Goal: Task Accomplishment & Management: Manage account settings

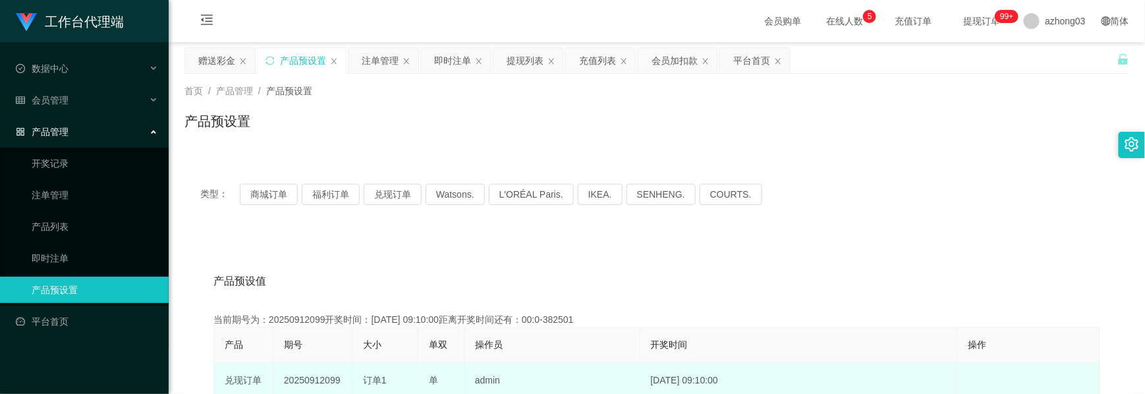
scroll to position [175, 0]
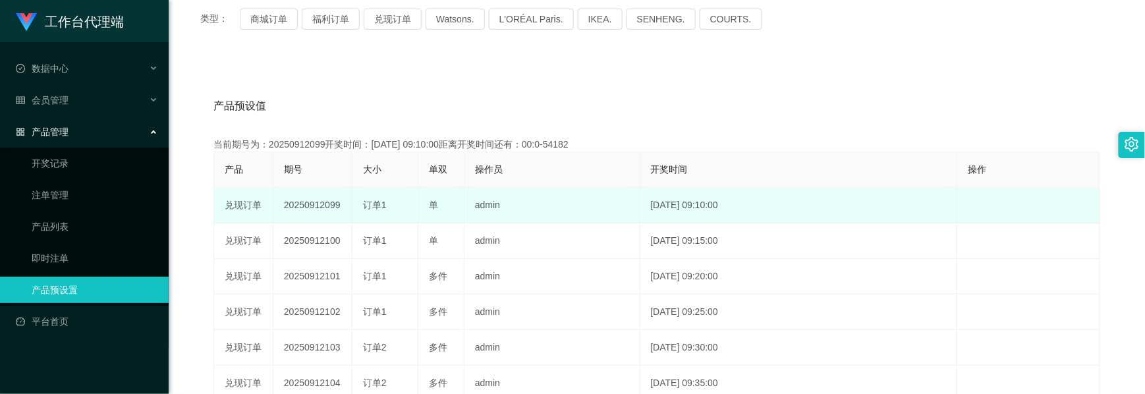
click at [321, 206] on td "20250912099" at bounding box center [312, 206] width 79 height 36
copy td "20250912099"
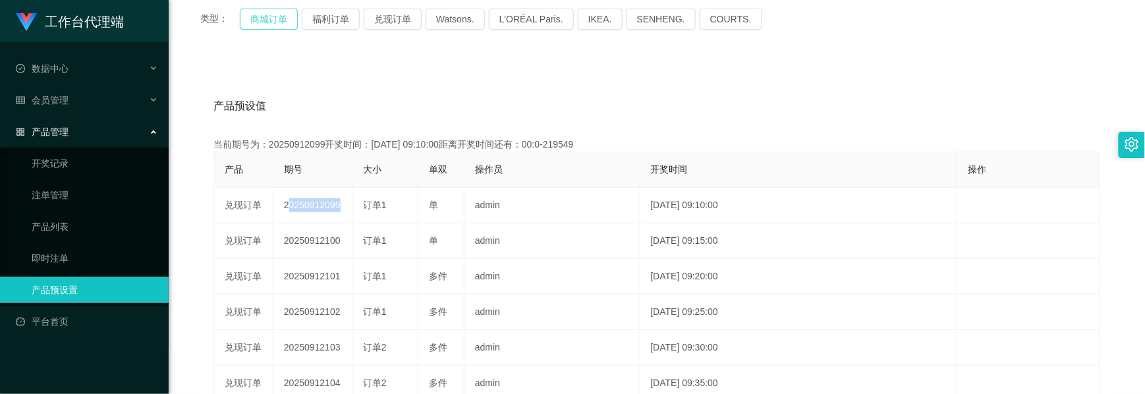
click at [274, 22] on button "商城订单" at bounding box center [269, 19] width 58 height 21
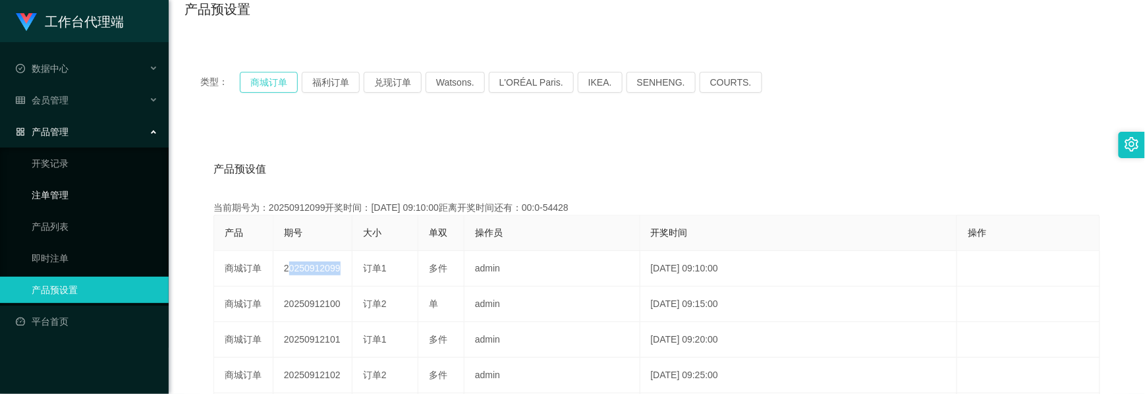
scroll to position [95, 0]
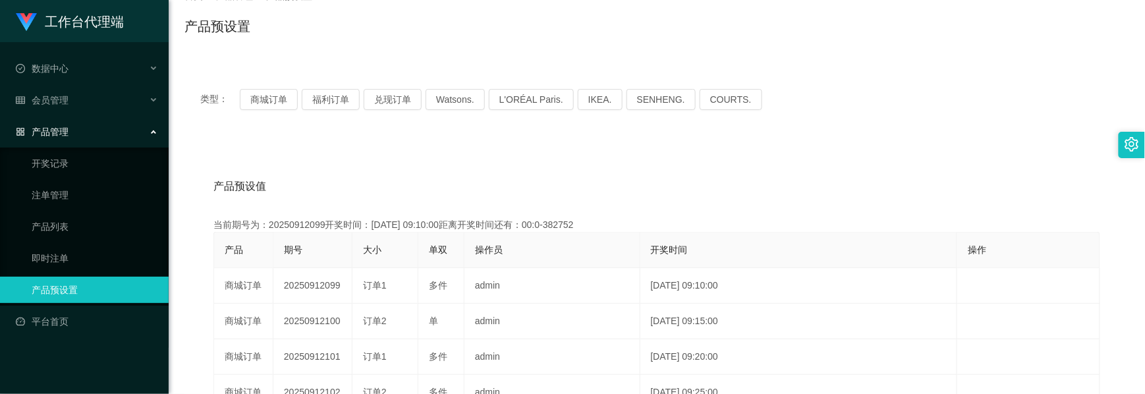
click at [64, 130] on span "产品管理" at bounding box center [42, 131] width 53 height 11
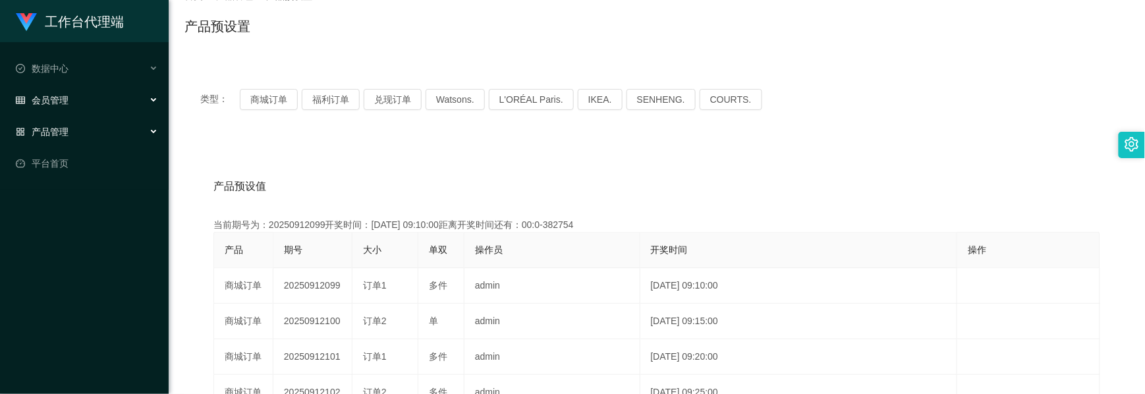
click at [72, 99] on div "会员管理" at bounding box center [84, 100] width 169 height 26
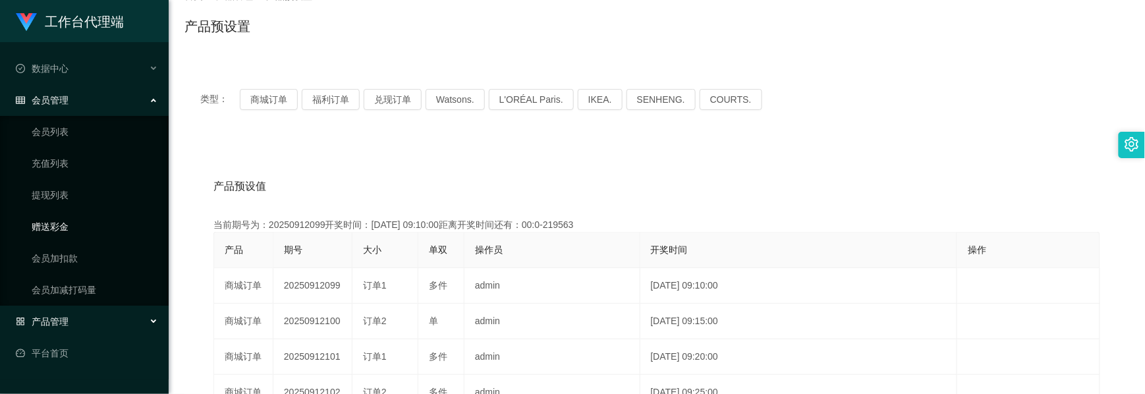
click at [59, 227] on link "赠送彩金" at bounding box center [95, 226] width 126 height 26
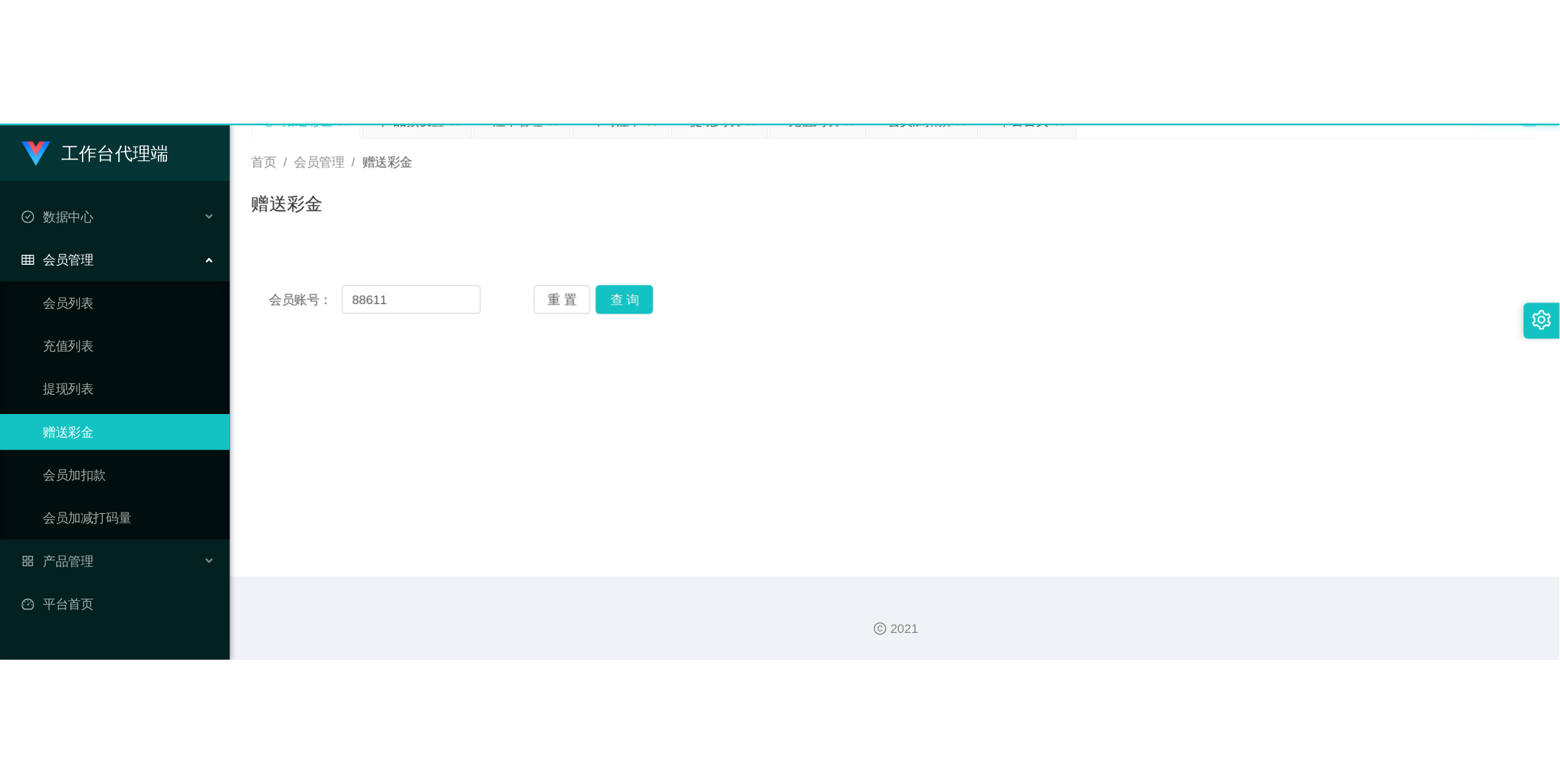
scroll to position [58, 0]
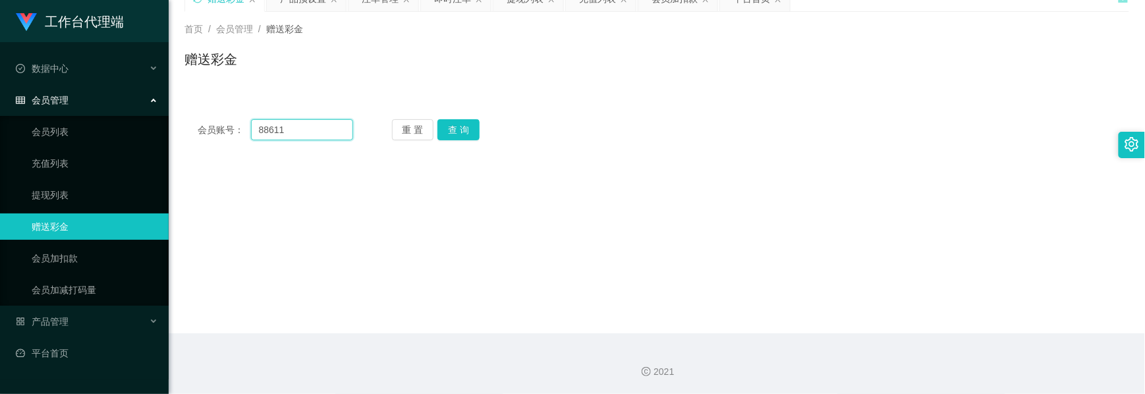
drag, startPoint x: 304, startPoint y: 129, endPoint x: 194, endPoint y: 119, distance: 110.4
click at [194, 119] on div "会员账号： 88611 重 置 查 询" at bounding box center [656, 129] width 944 height 21
paste input "0143077816"
type input "0143077816"
click at [472, 129] on button "查 询" at bounding box center [458, 129] width 42 height 21
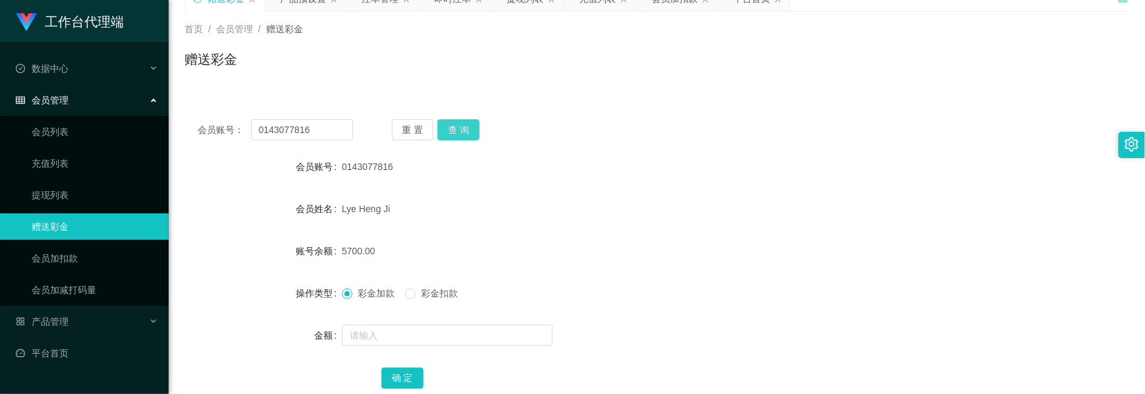
click at [456, 124] on button "查 询" at bounding box center [458, 129] width 42 height 21
click at [456, 124] on div "重 置 查 询" at bounding box center [469, 129] width 155 height 21
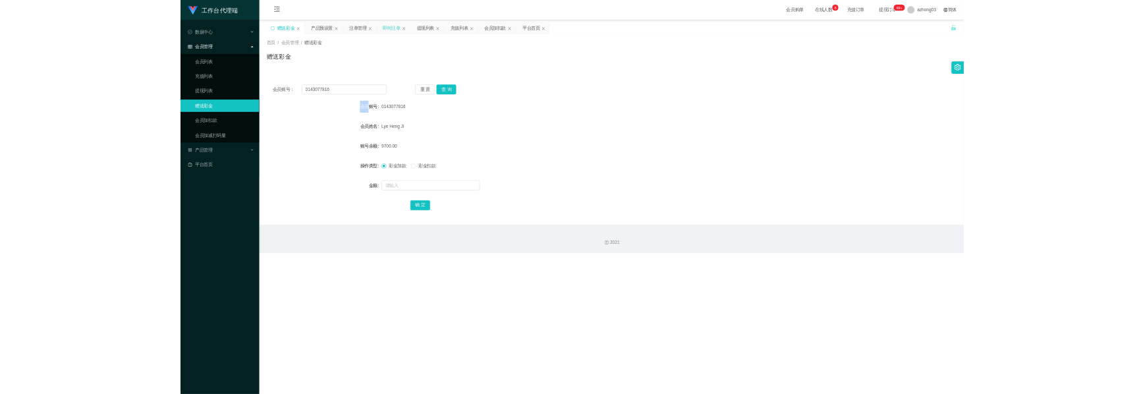
scroll to position [0, 0]
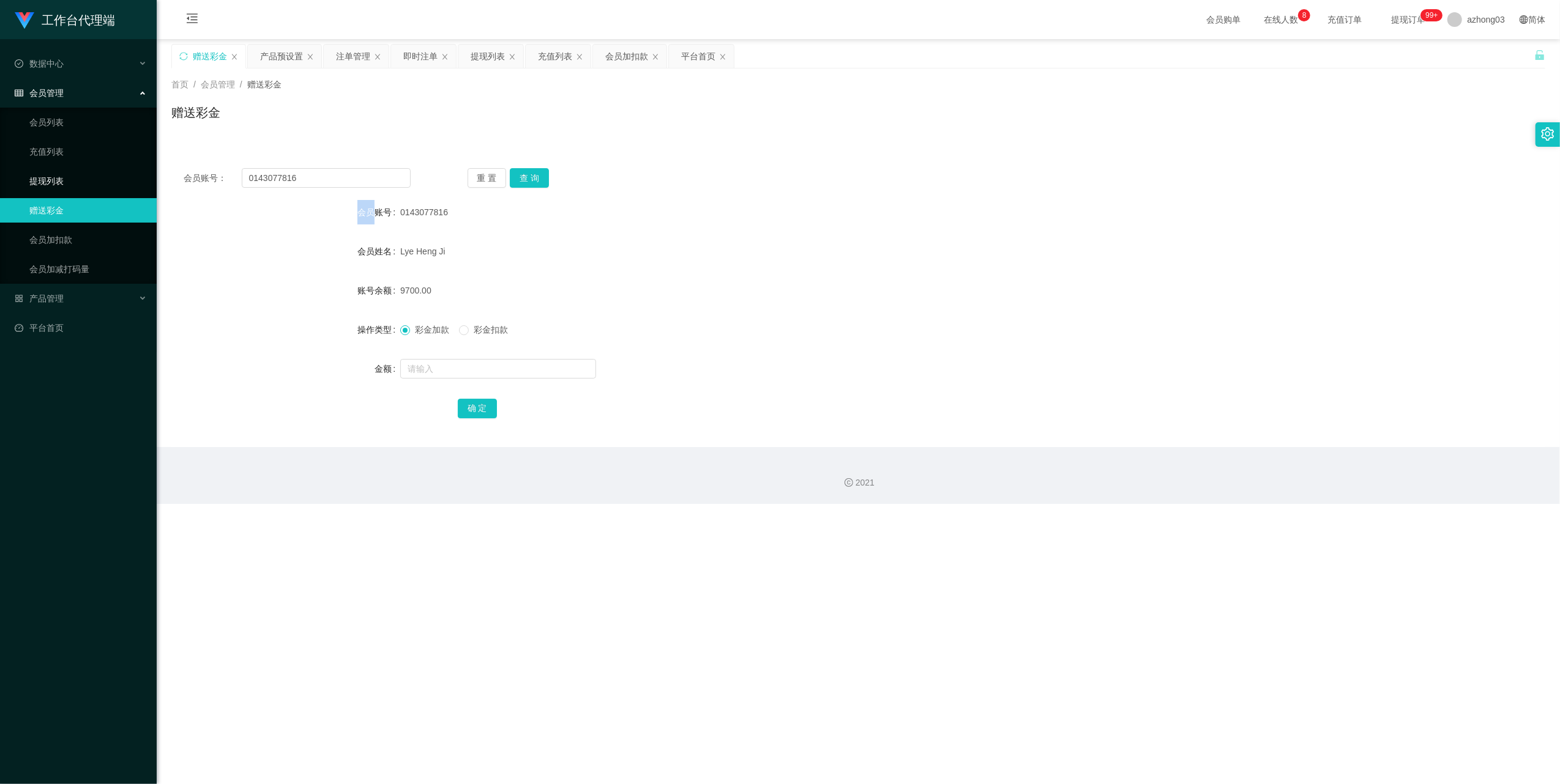
drag, startPoint x: 52, startPoint y: 170, endPoint x: 66, endPoint y: 167, distance: 14.3
click at [52, 170] on link "提现列表" at bounding box center [88, 181] width 117 height 24
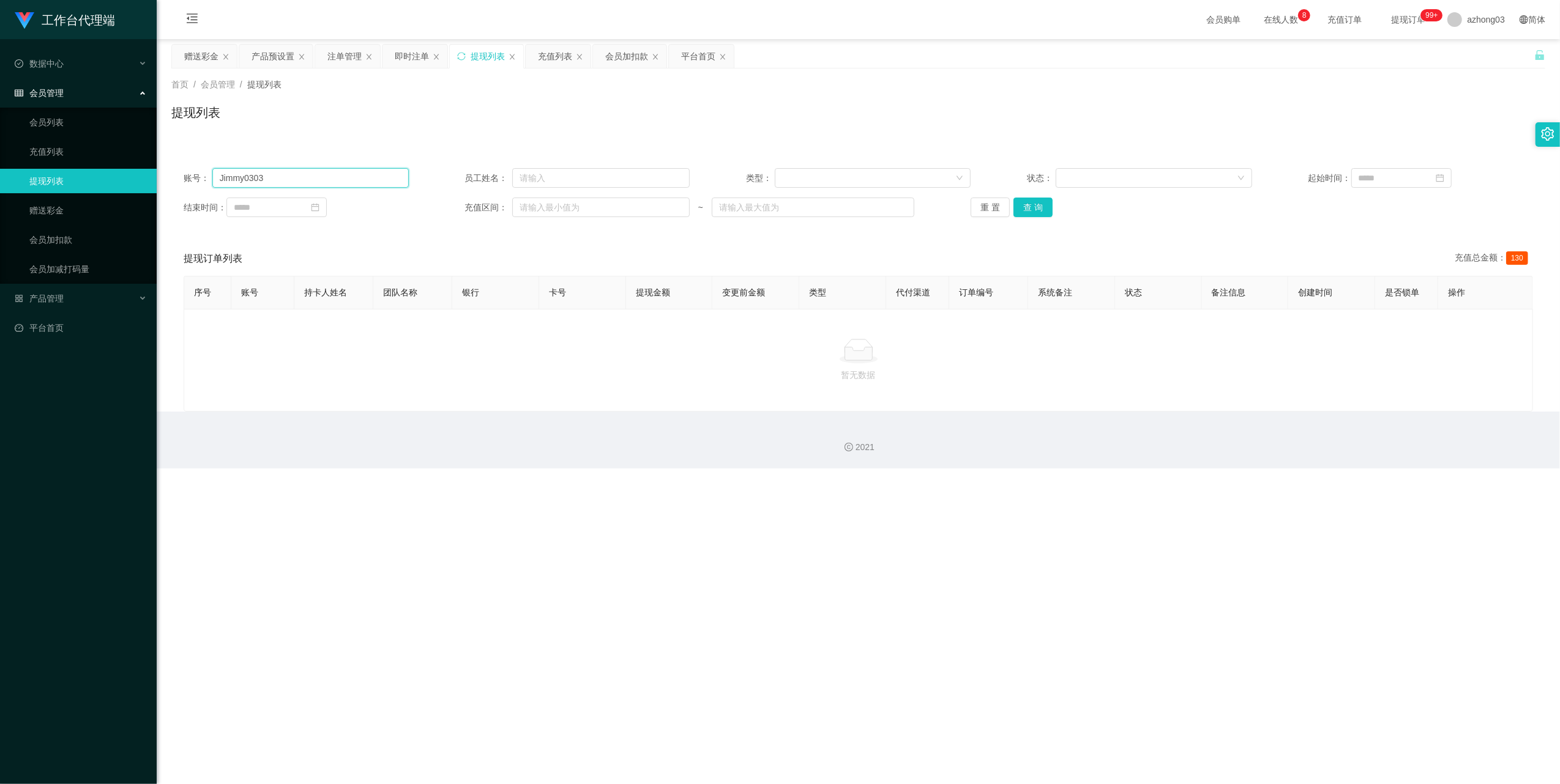
drag, startPoint x: 344, startPoint y: 182, endPoint x: 221, endPoint y: 176, distance: 123.1
click at [221, 176] on input "Jimmy0303" at bounding box center [310, 177] width 196 height 20
paste input "0143077816"
type input "0143077816"
click at [1026, 203] on button "查 询" at bounding box center [1033, 207] width 39 height 20
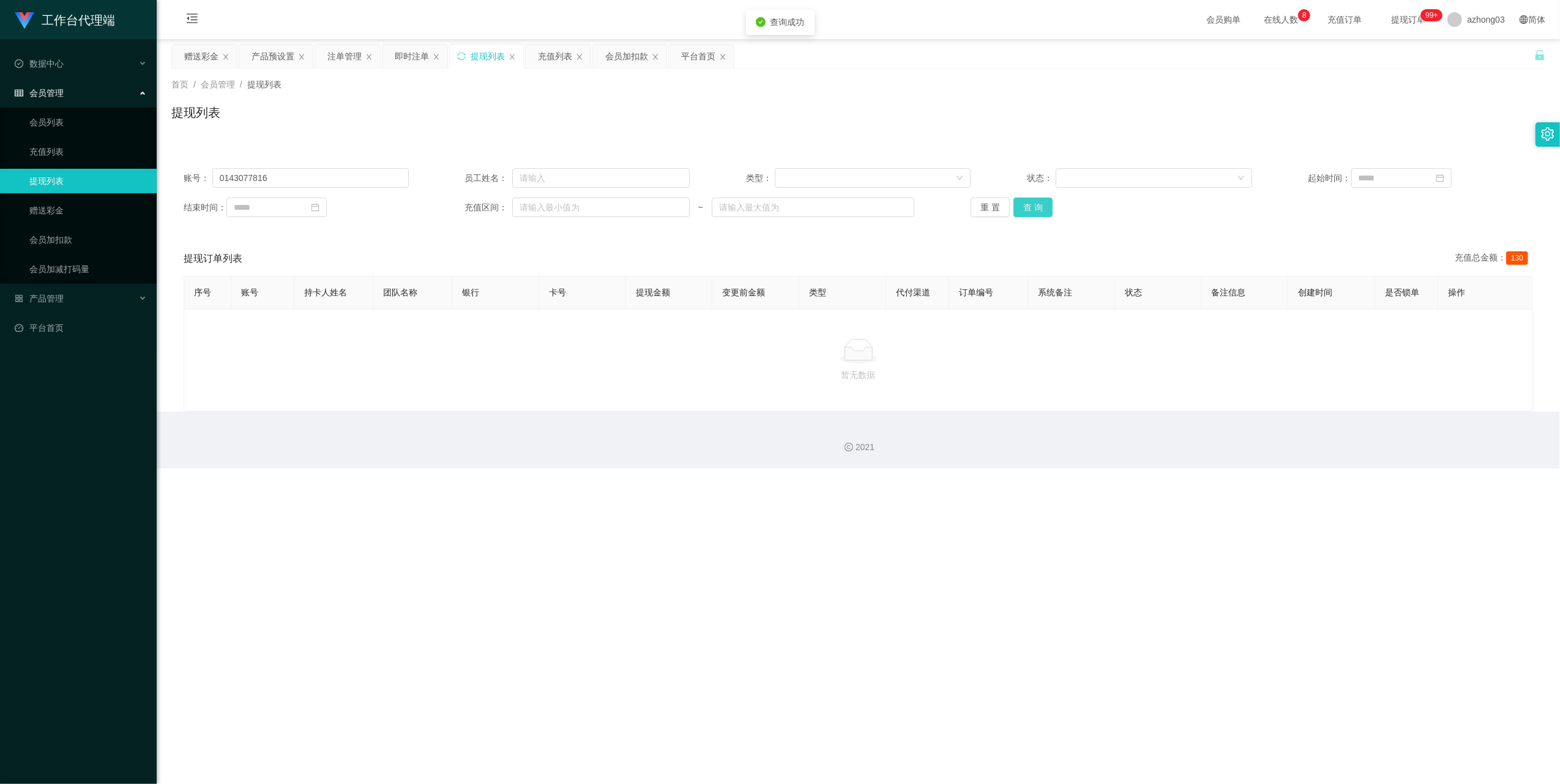
click at [1026, 203] on button "查 询" at bounding box center [1033, 207] width 39 height 20
click at [1026, 203] on div "重 置 查 询" at bounding box center [1083, 207] width 225 height 20
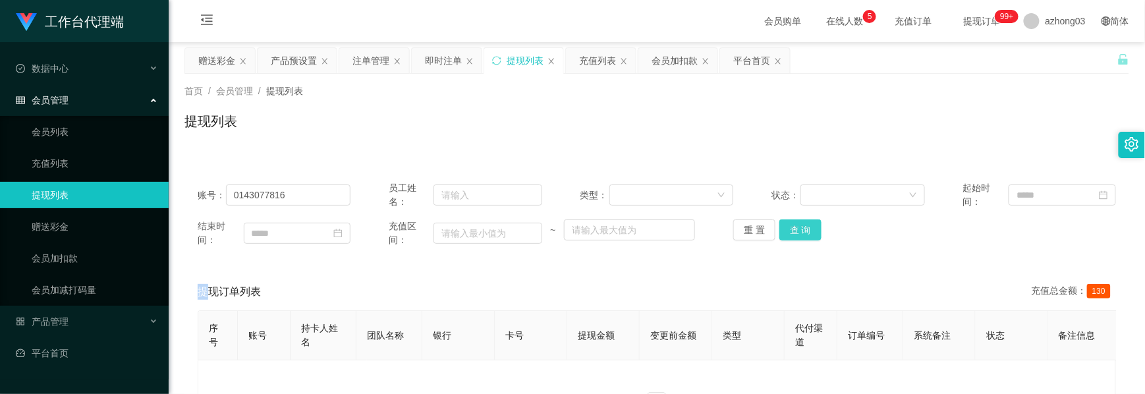
click at [811, 227] on button "查 询" at bounding box center [800, 229] width 42 height 21
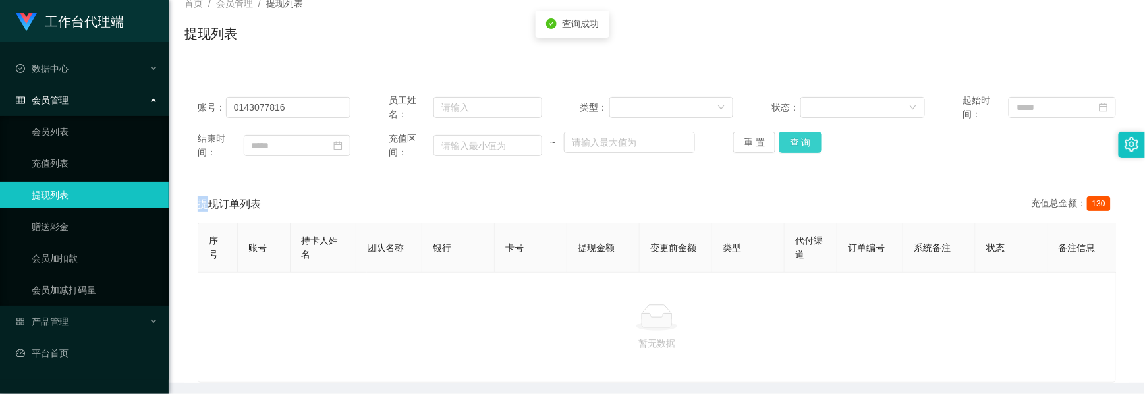
scroll to position [151, 0]
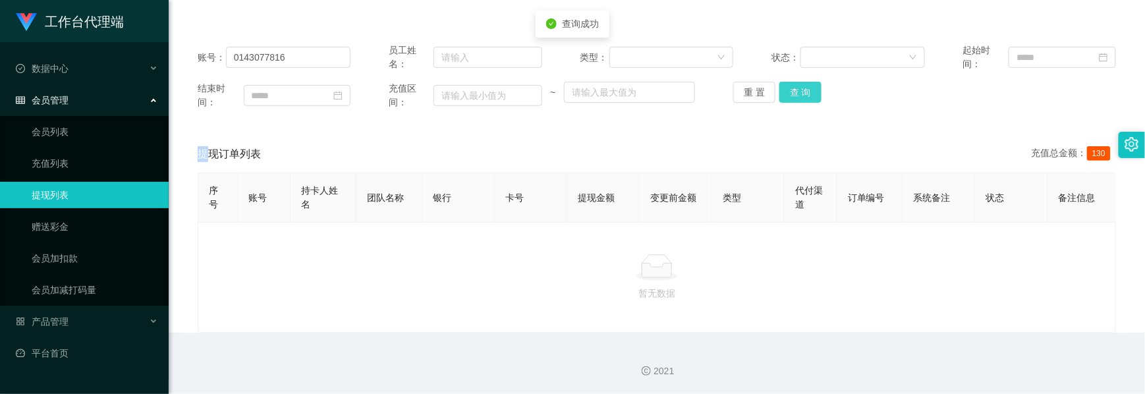
click at [793, 82] on button "查 询" at bounding box center [800, 92] width 42 height 21
click at [793, 82] on div "重 置 查 询" at bounding box center [809, 92] width 153 height 21
click at [793, 82] on button "查 询" at bounding box center [800, 92] width 42 height 21
click at [793, 82] on div "重 置 查 询" at bounding box center [809, 92] width 153 height 21
click at [793, 82] on button "查 询" at bounding box center [800, 92] width 42 height 21
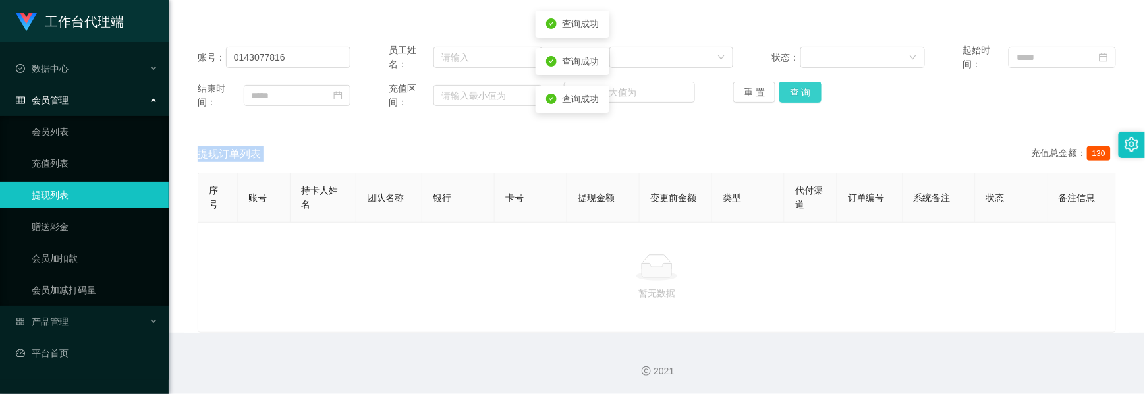
click at [793, 82] on div "重 置 查 询" at bounding box center [809, 92] width 153 height 21
click at [793, 82] on button "查 询" at bounding box center [800, 92] width 42 height 21
click at [793, 82] on div "重 置 查 询" at bounding box center [809, 92] width 153 height 21
click at [793, 82] on button "查 询" at bounding box center [807, 92] width 57 height 21
click at [793, 82] on button "查 询" at bounding box center [800, 92] width 42 height 21
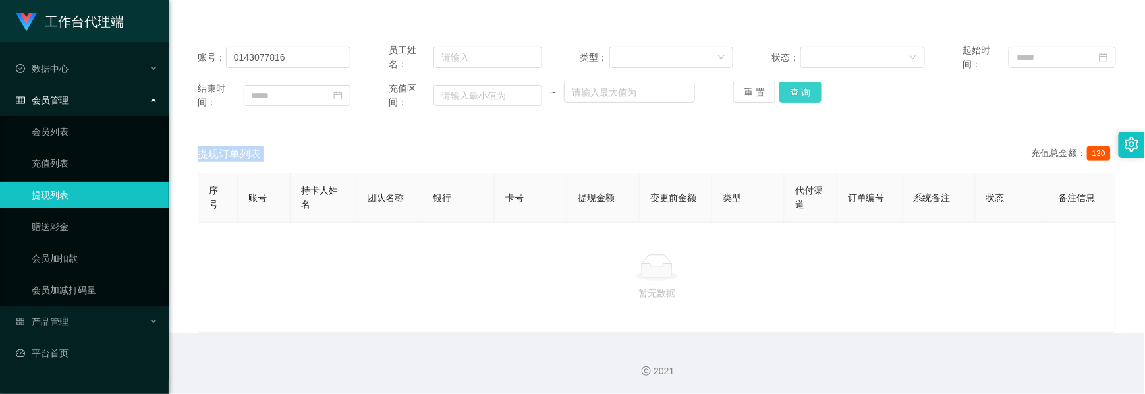
click at [809, 83] on button "查 询" at bounding box center [800, 92] width 42 height 21
click at [809, 83] on div "重 置 查 询" at bounding box center [809, 92] width 153 height 21
click at [809, 83] on button "查 询" at bounding box center [800, 92] width 42 height 21
click at [809, 83] on div "重 置 查 询" at bounding box center [809, 92] width 153 height 21
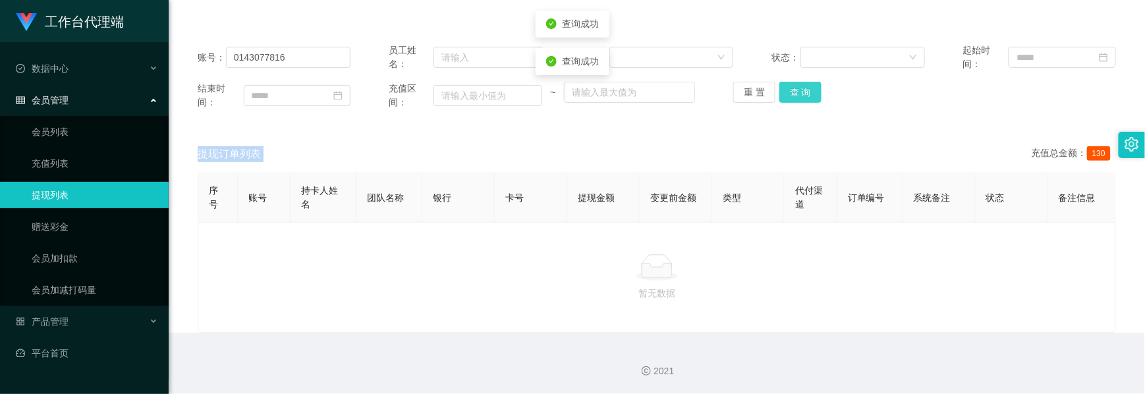
click at [809, 83] on button "查 询" at bounding box center [800, 92] width 42 height 21
click at [809, 83] on div "重 置 查 询" at bounding box center [809, 92] width 153 height 21
click at [809, 83] on button "查 询" at bounding box center [800, 92] width 42 height 21
click at [809, 83] on div "重 置 查 询" at bounding box center [809, 92] width 153 height 21
click at [809, 83] on button "查 询" at bounding box center [807, 92] width 57 height 21
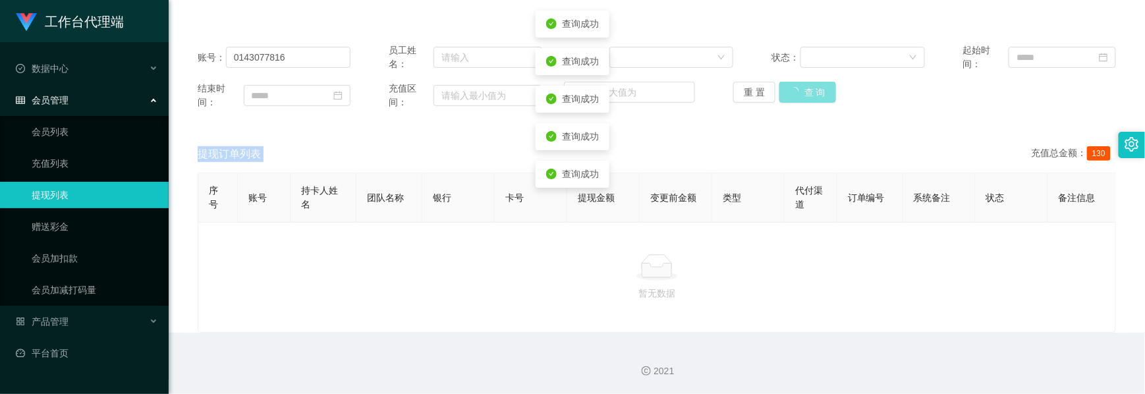
click at [809, 83] on div "重 置 查 询" at bounding box center [809, 92] width 153 height 21
click at [809, 83] on button "查 询" at bounding box center [807, 92] width 57 height 21
click at [809, 83] on div "重 置 查 询" at bounding box center [809, 92] width 153 height 21
click at [809, 83] on button "查 询" at bounding box center [800, 92] width 42 height 21
click at [809, 83] on div "重 置 查 询" at bounding box center [809, 92] width 153 height 21
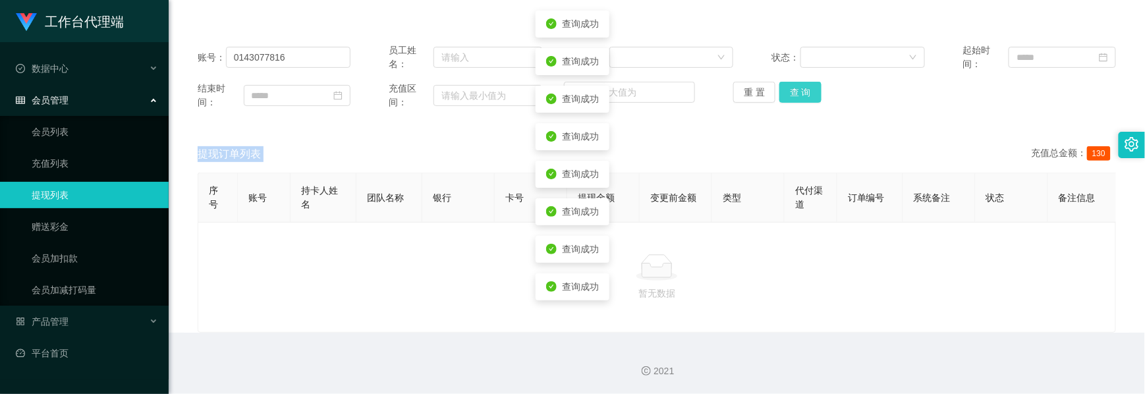
click at [809, 83] on button "查 询" at bounding box center [800, 92] width 42 height 21
click at [809, 83] on div "重 置 查 询" at bounding box center [809, 92] width 153 height 21
click at [809, 83] on button "查 询" at bounding box center [800, 92] width 42 height 21
click at [809, 83] on div "重 置 查 询" at bounding box center [809, 92] width 153 height 21
click at [809, 83] on button "查 询" at bounding box center [800, 92] width 42 height 21
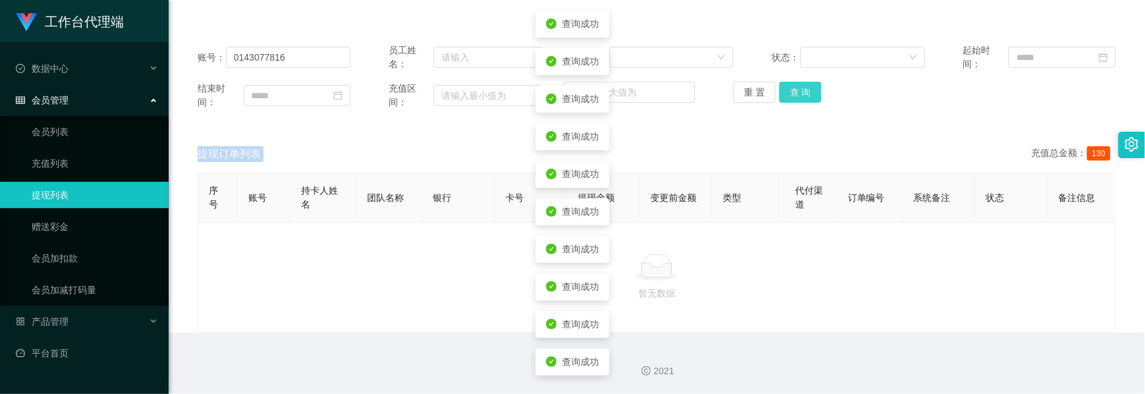
click at [809, 83] on div "重 置 查 询" at bounding box center [809, 92] width 153 height 21
click at [809, 83] on button "查 询" at bounding box center [800, 92] width 42 height 21
click at [809, 83] on div "重 置 查 询" at bounding box center [809, 92] width 153 height 21
click at [809, 83] on button "查 询" at bounding box center [800, 92] width 42 height 21
click at [809, 83] on div "重 置 查 询" at bounding box center [809, 92] width 153 height 21
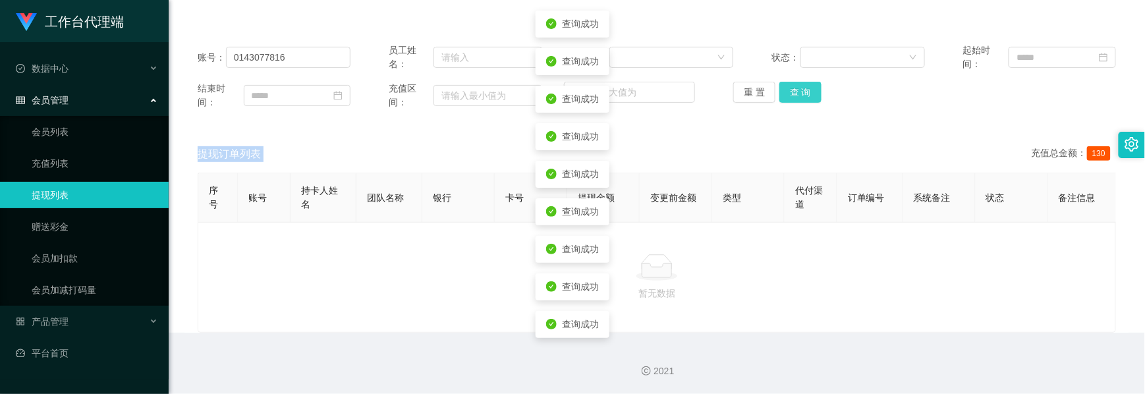
click at [809, 83] on button "查 询" at bounding box center [800, 92] width 42 height 21
click at [809, 83] on div "重 置 查 询" at bounding box center [809, 92] width 153 height 21
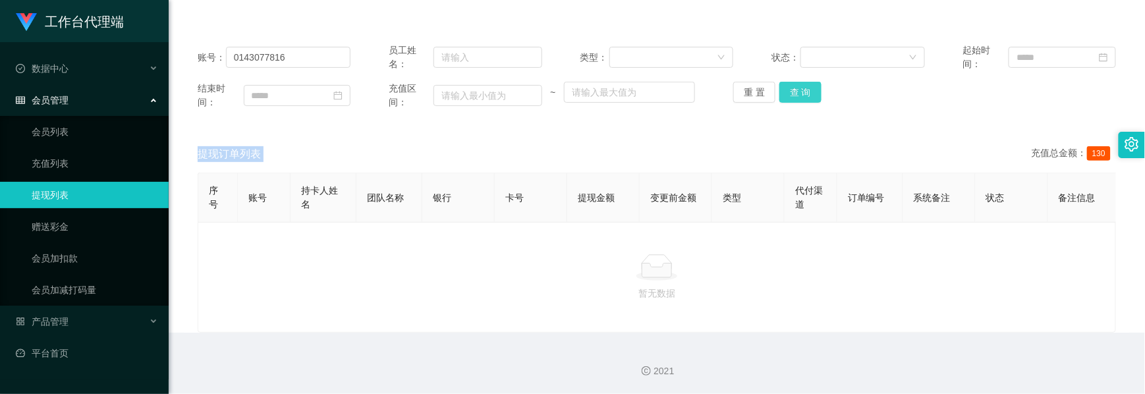
click at [789, 82] on button "查 询" at bounding box center [800, 92] width 42 height 21
click at [789, 82] on div "重 置 查 询" at bounding box center [809, 92] width 153 height 21
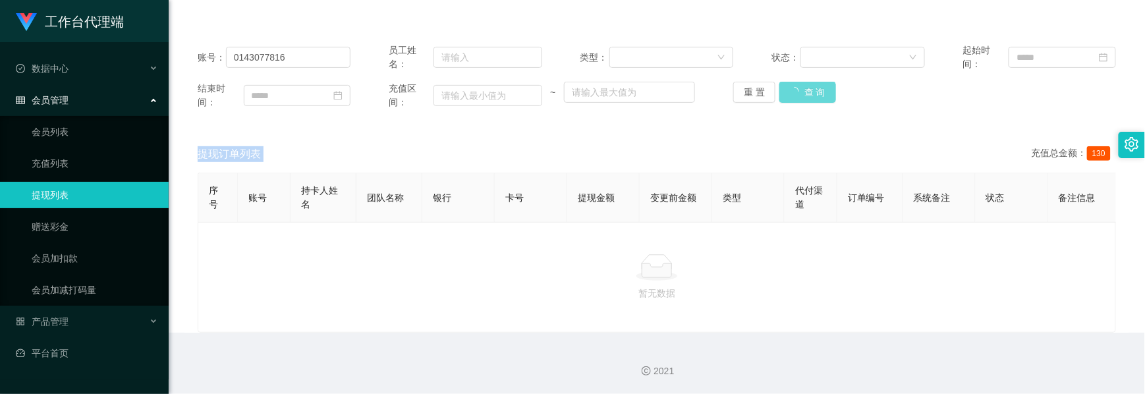
click at [789, 82] on div "重 置 查 询" at bounding box center [809, 92] width 153 height 21
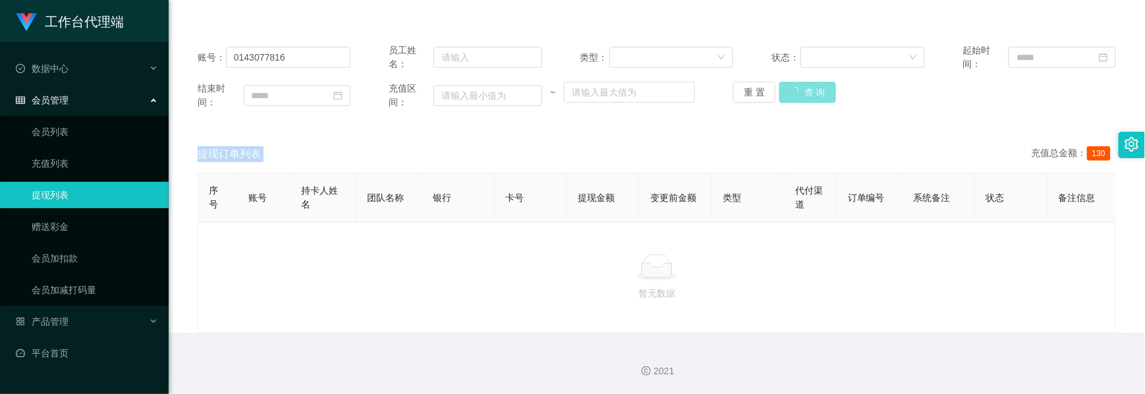
click at [789, 82] on button "查 询" at bounding box center [807, 92] width 57 height 21
click at [749, 82] on button "重 置" at bounding box center [754, 92] width 42 height 21
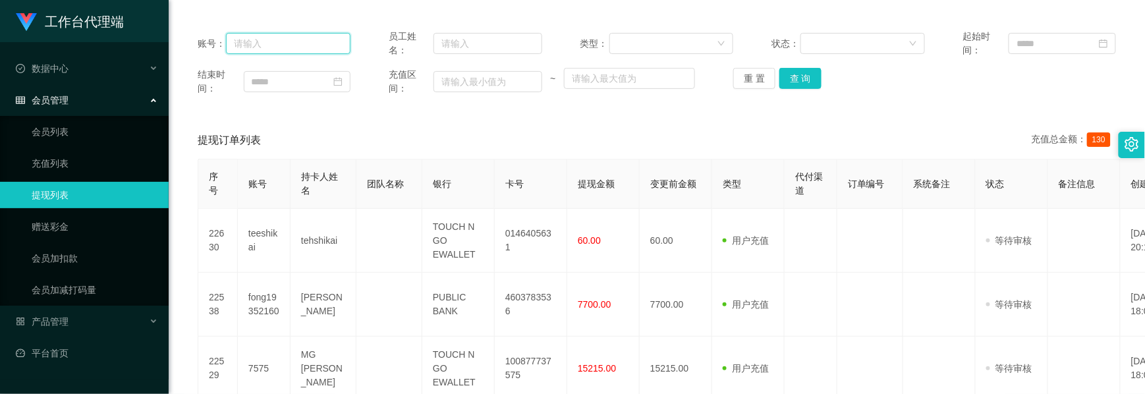
click at [290, 50] on input "text" at bounding box center [288, 43] width 124 height 21
paste input "0143077816"
type input "0143077816"
click at [790, 82] on button "查 询" at bounding box center [800, 78] width 42 height 21
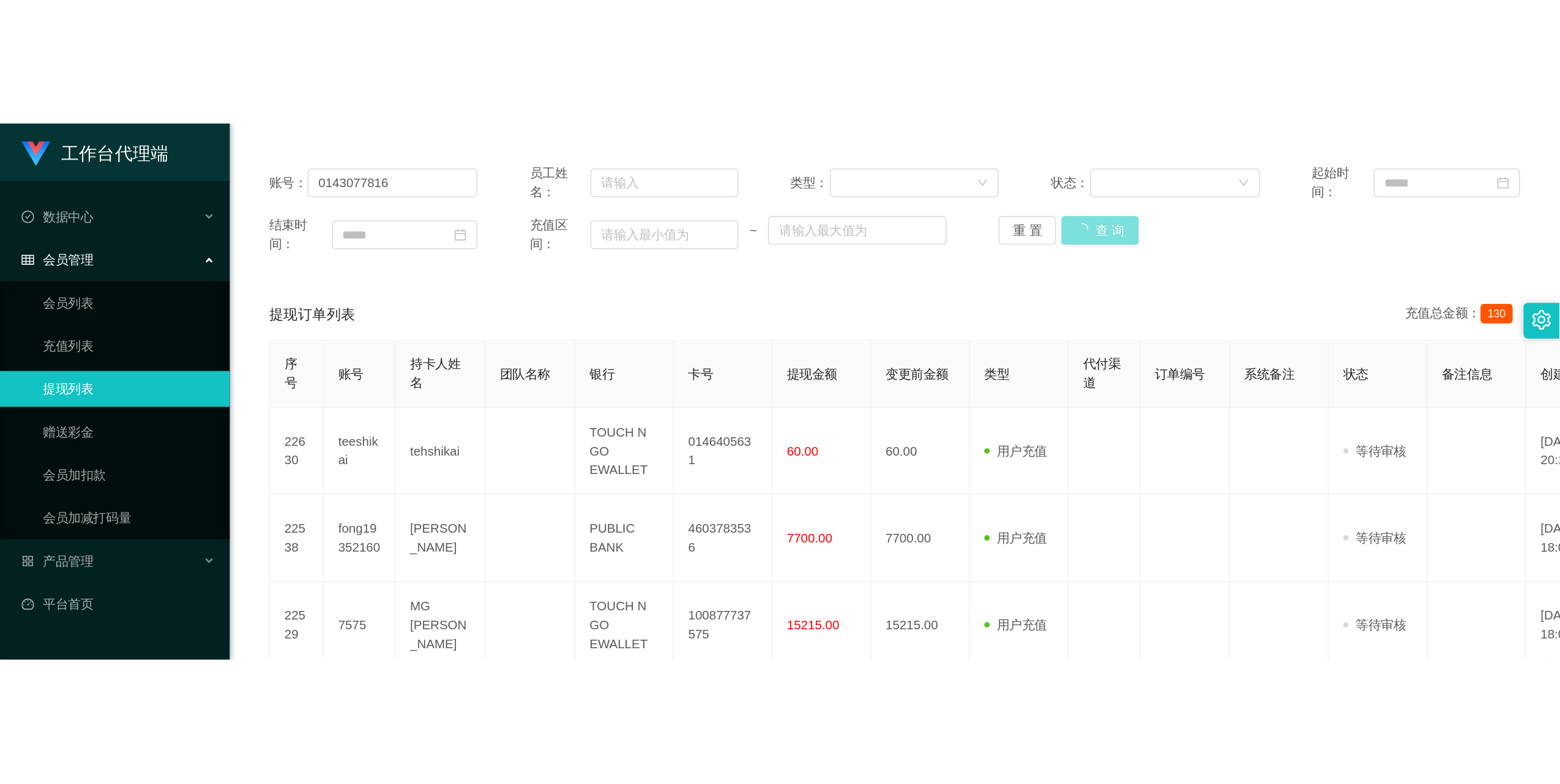
scroll to position [124, 0]
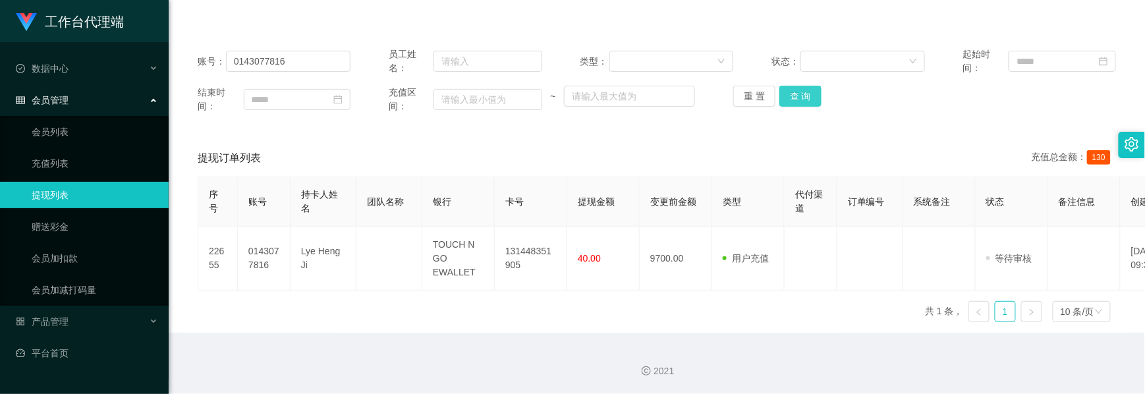
click at [788, 100] on button "查 询" at bounding box center [800, 96] width 42 height 21
click at [810, 101] on button "查 询" at bounding box center [800, 96] width 42 height 21
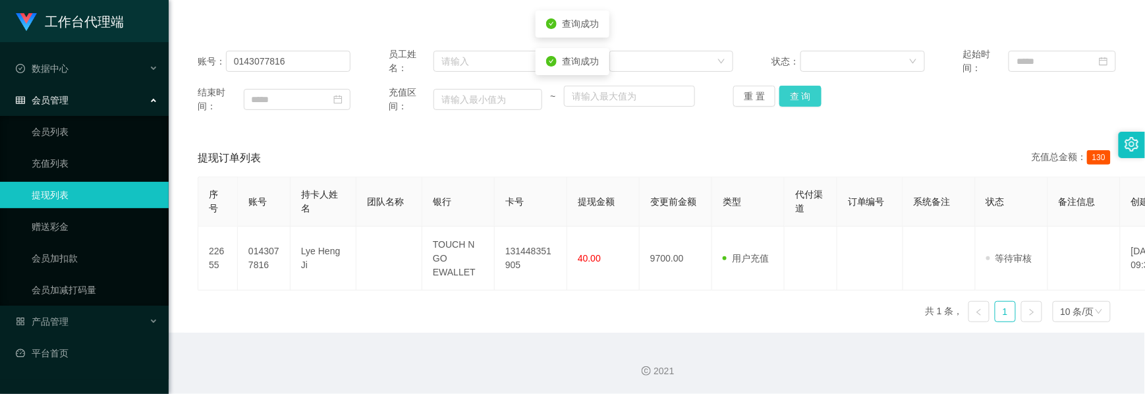
click at [810, 101] on button "查 询" at bounding box center [800, 96] width 42 height 21
click at [810, 101] on div "重 置 查 询" at bounding box center [809, 96] width 153 height 21
click at [810, 101] on button "查 询" at bounding box center [800, 96] width 42 height 21
click at [810, 101] on div "重 置 查 询" at bounding box center [809, 96] width 153 height 21
click at [810, 101] on button "查 询" at bounding box center [800, 96] width 42 height 21
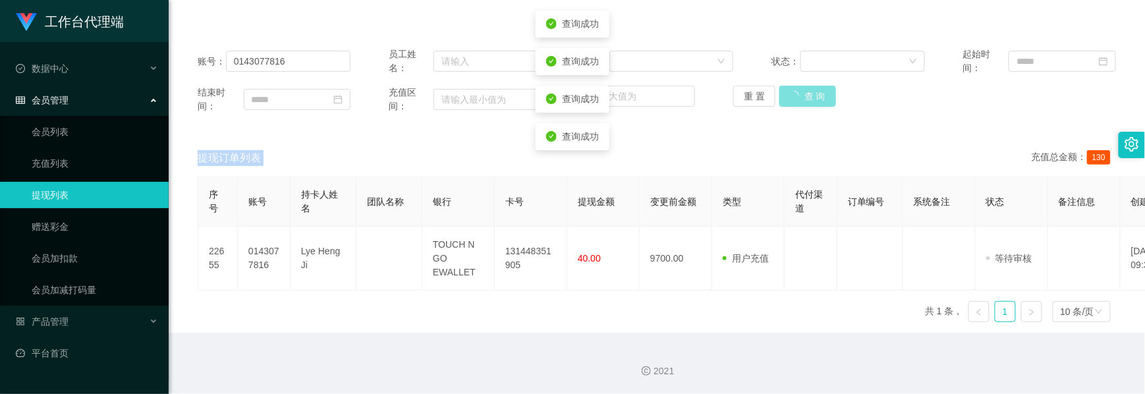
click at [810, 101] on div "重 置 查 询" at bounding box center [809, 96] width 153 height 21
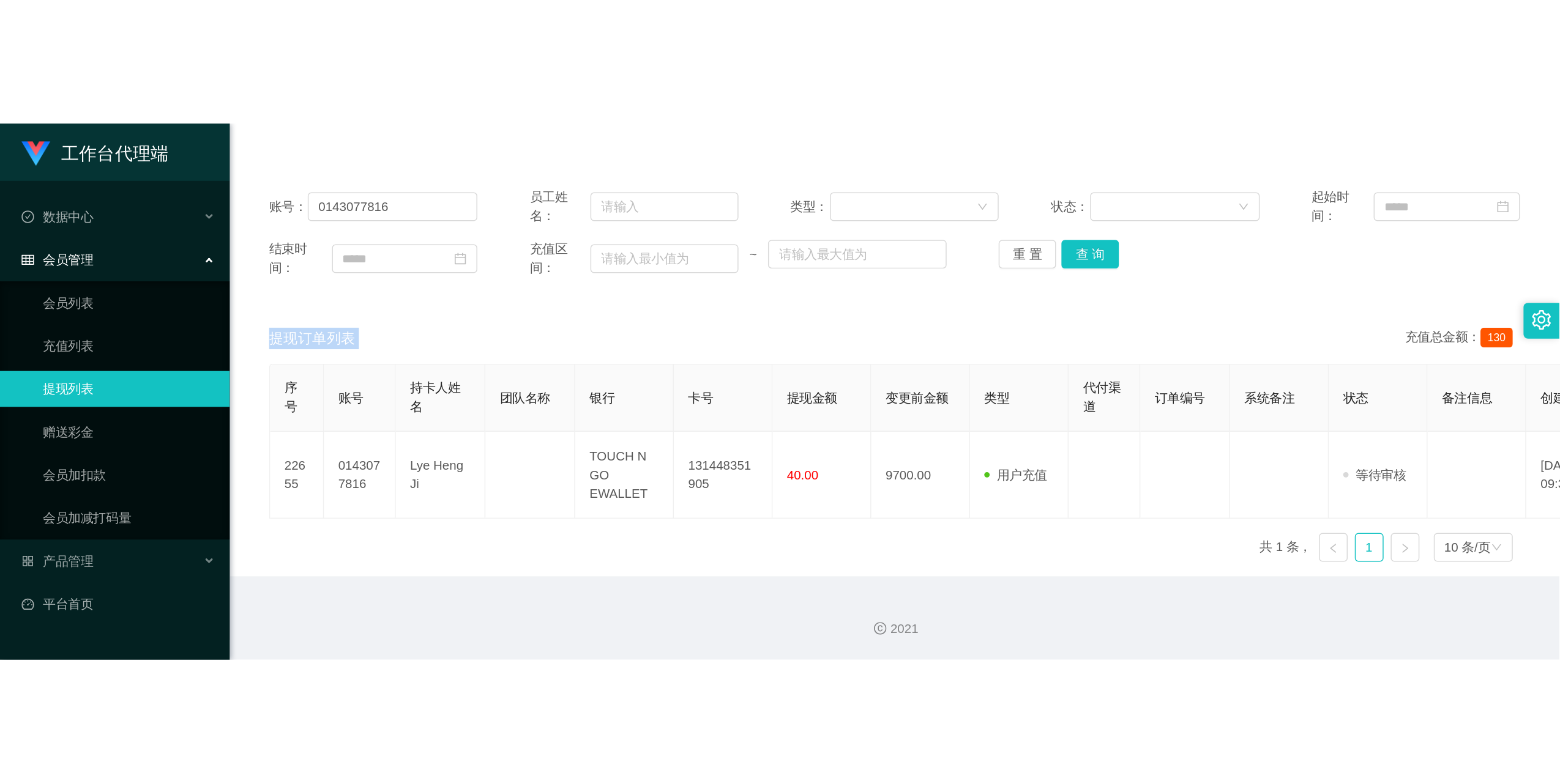
scroll to position [0, 0]
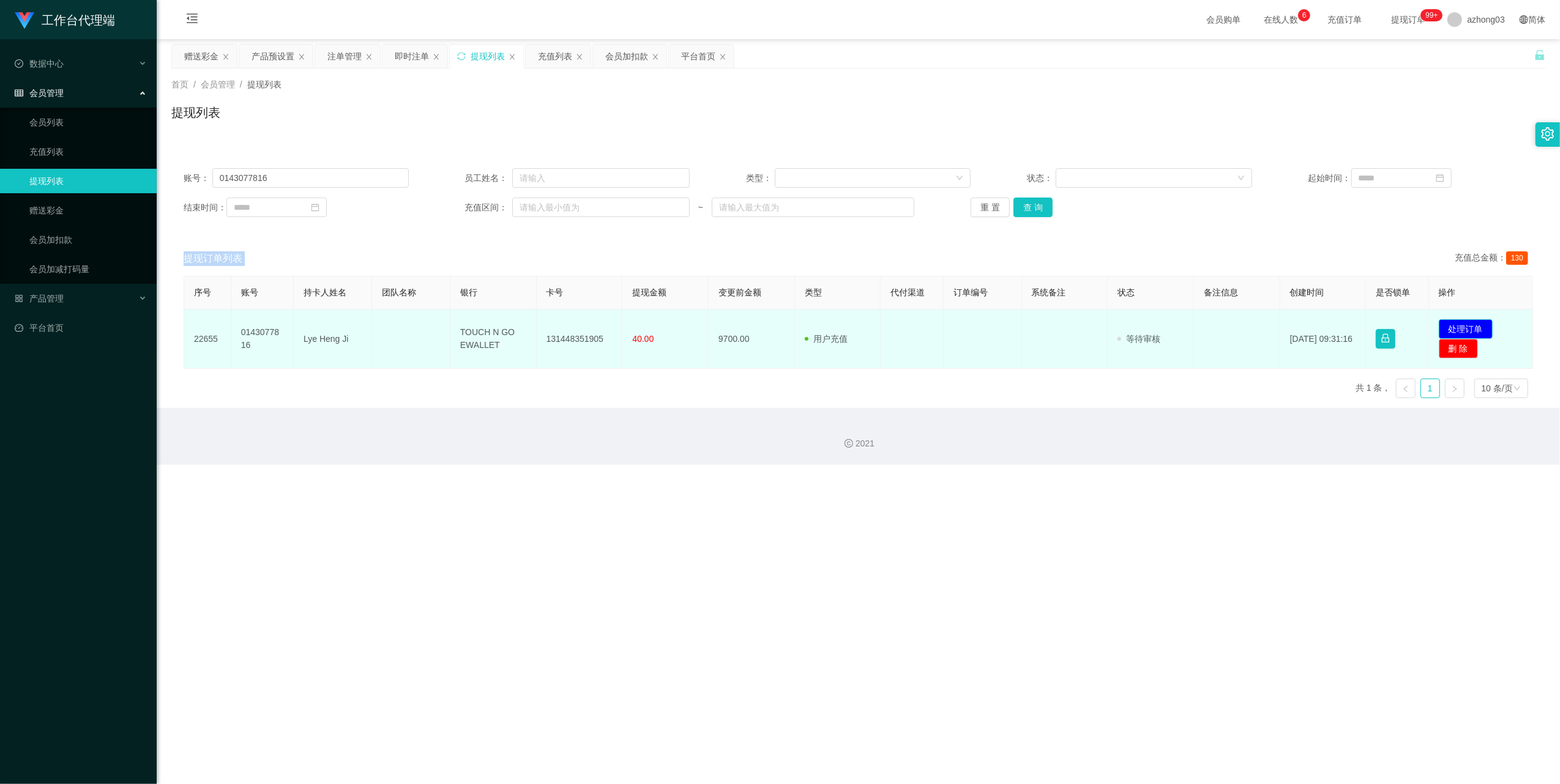
click at [1063, 331] on button "处理订单" at bounding box center [1465, 329] width 54 height 20
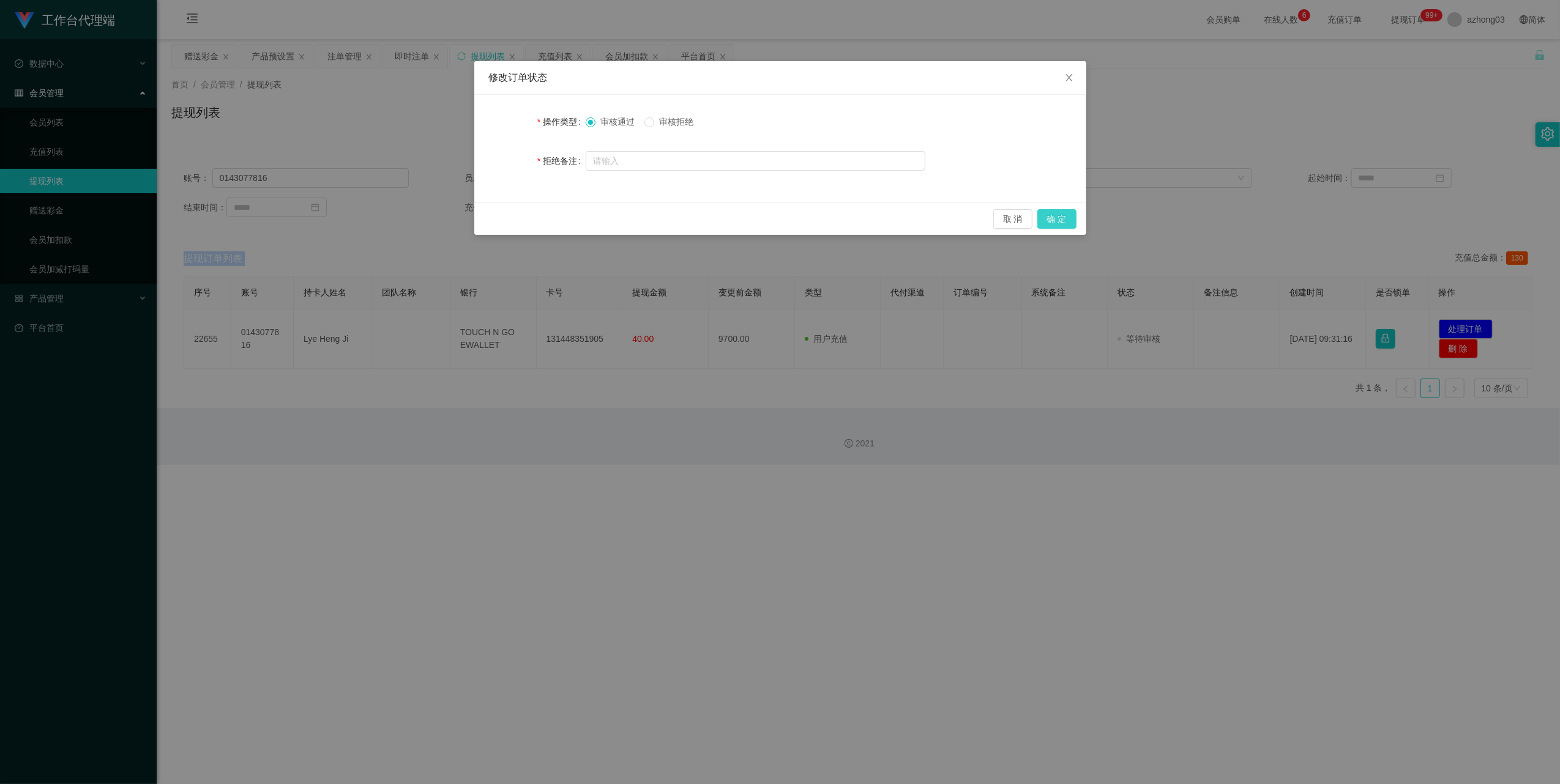
click at [1063, 219] on button "确 定" at bounding box center [1056, 218] width 39 height 20
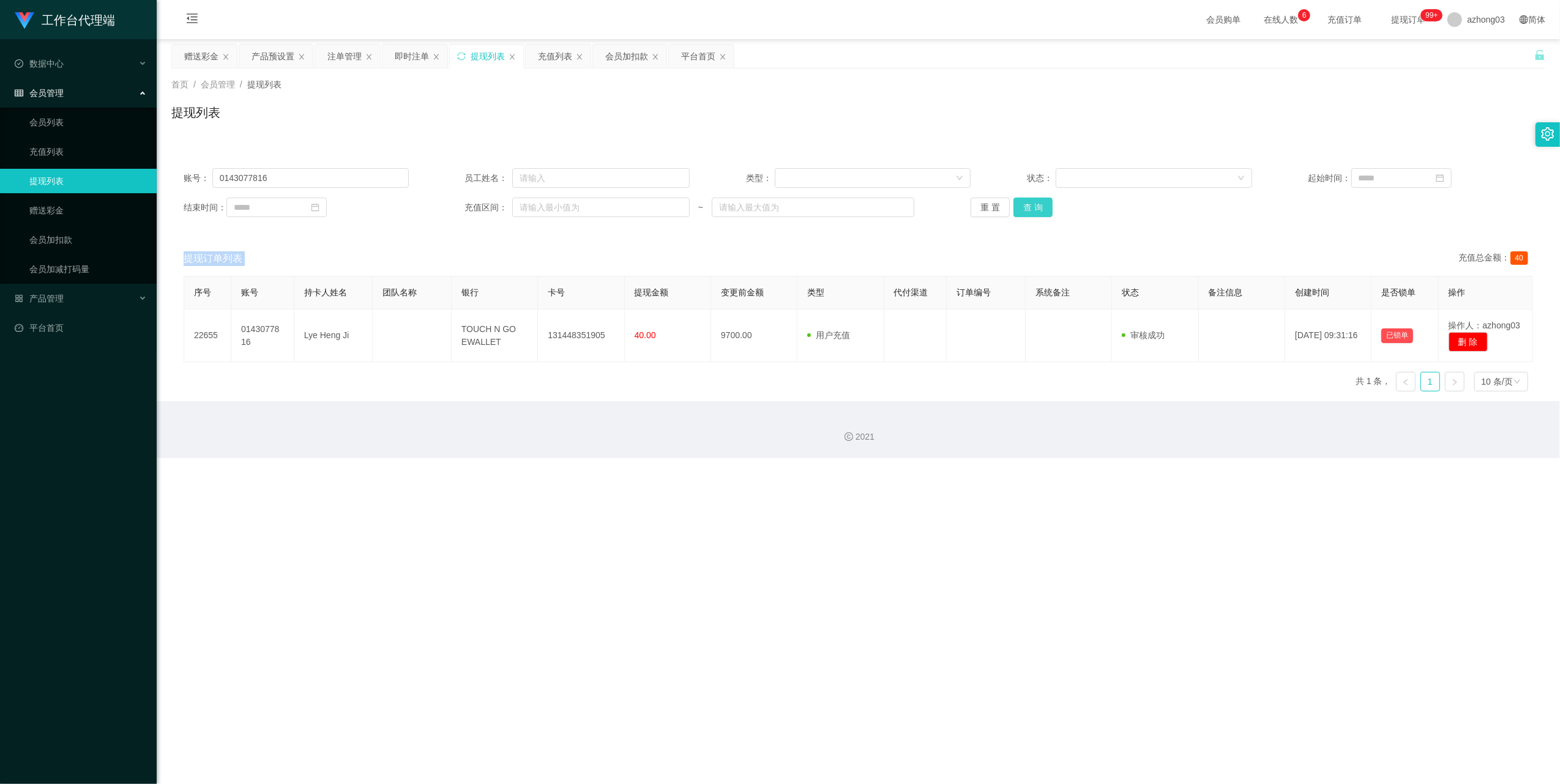
click at [1024, 209] on button "查 询" at bounding box center [1033, 207] width 39 height 20
click at [1024, 209] on div "重 置 查 询" at bounding box center [1083, 207] width 225 height 20
click at [1024, 209] on button "查 询" at bounding box center [1033, 207] width 39 height 20
click at [1024, 209] on div "重 置 查 询" at bounding box center [1083, 207] width 225 height 20
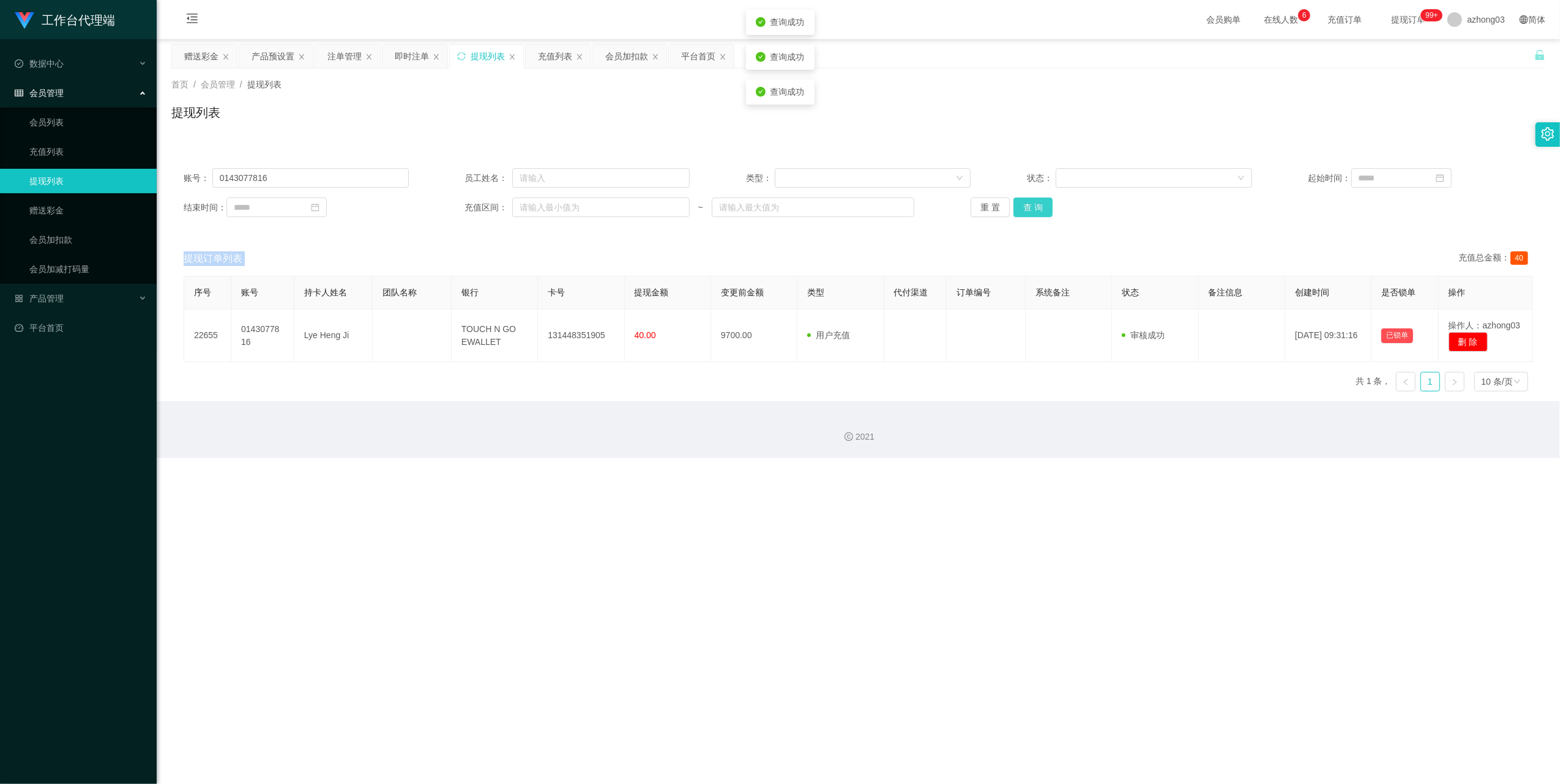
click at [1024, 209] on button "查 询" at bounding box center [1033, 207] width 39 height 20
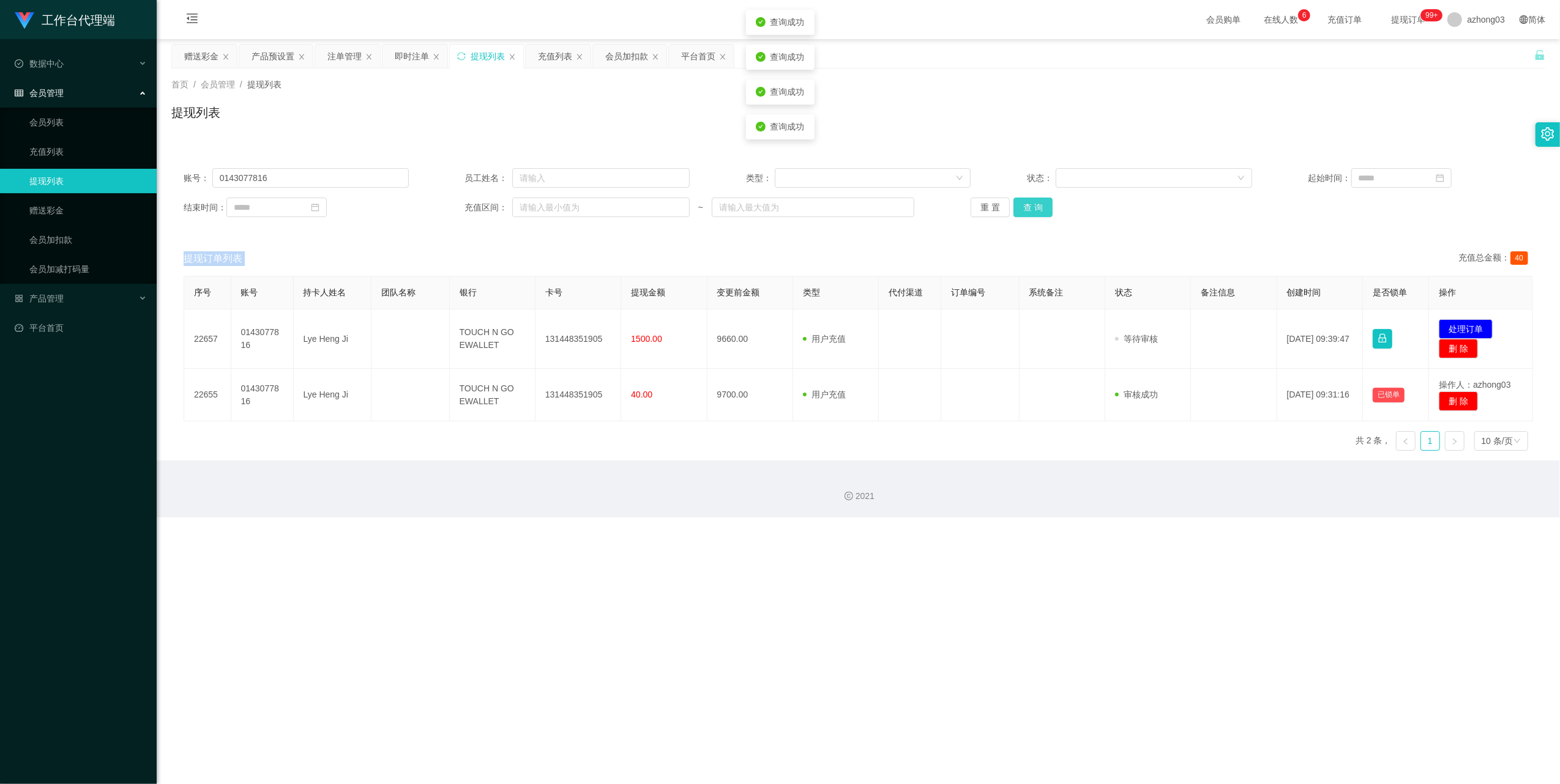
click at [1024, 209] on div "重 置 查 询" at bounding box center [1083, 207] width 225 height 20
click at [1024, 209] on button "查 询" at bounding box center [1033, 207] width 39 height 20
click at [1024, 209] on div "重 置 查 询" at bounding box center [1083, 207] width 225 height 20
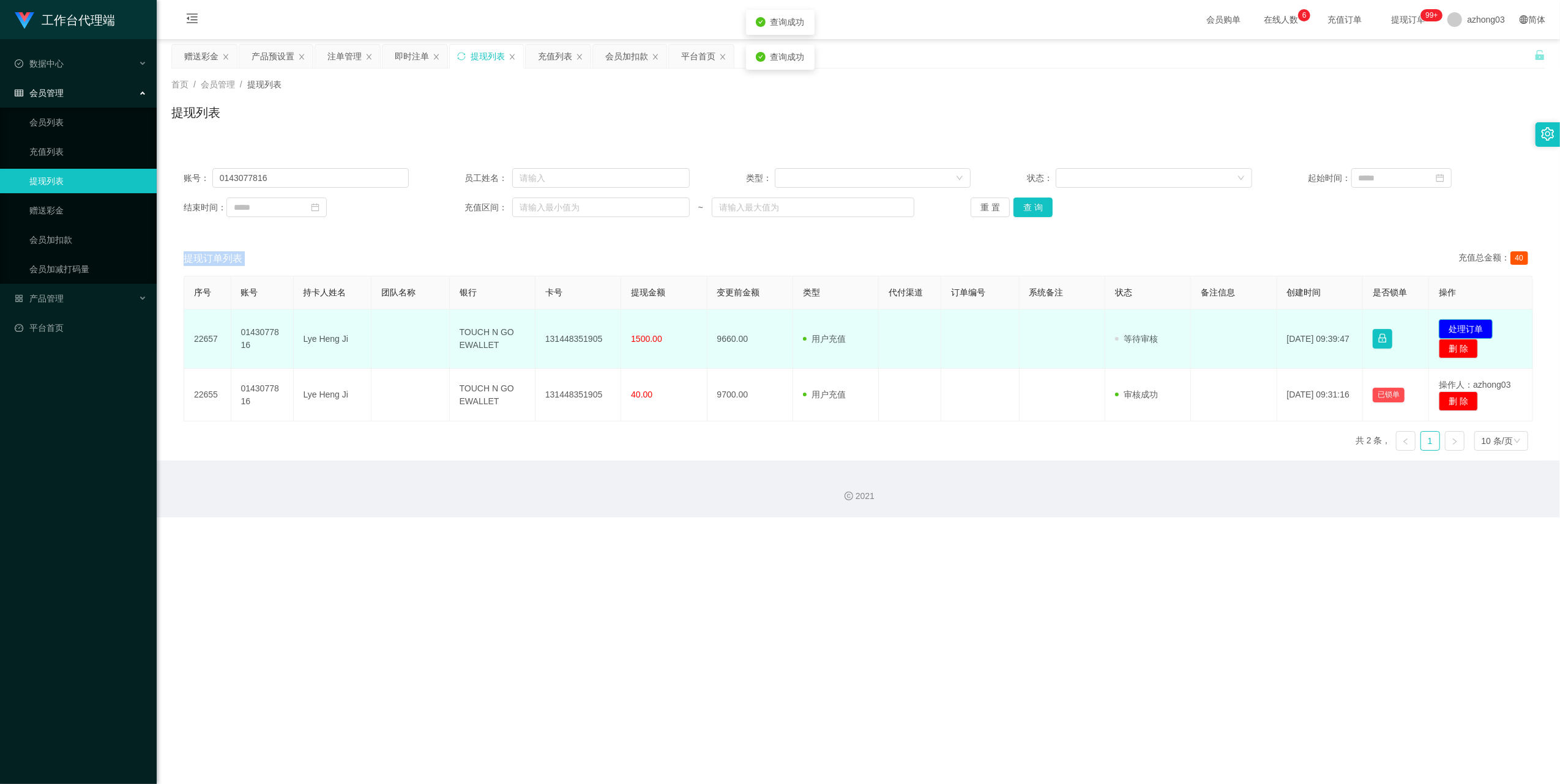
click at [1063, 331] on button "处理订单" at bounding box center [1465, 329] width 54 height 20
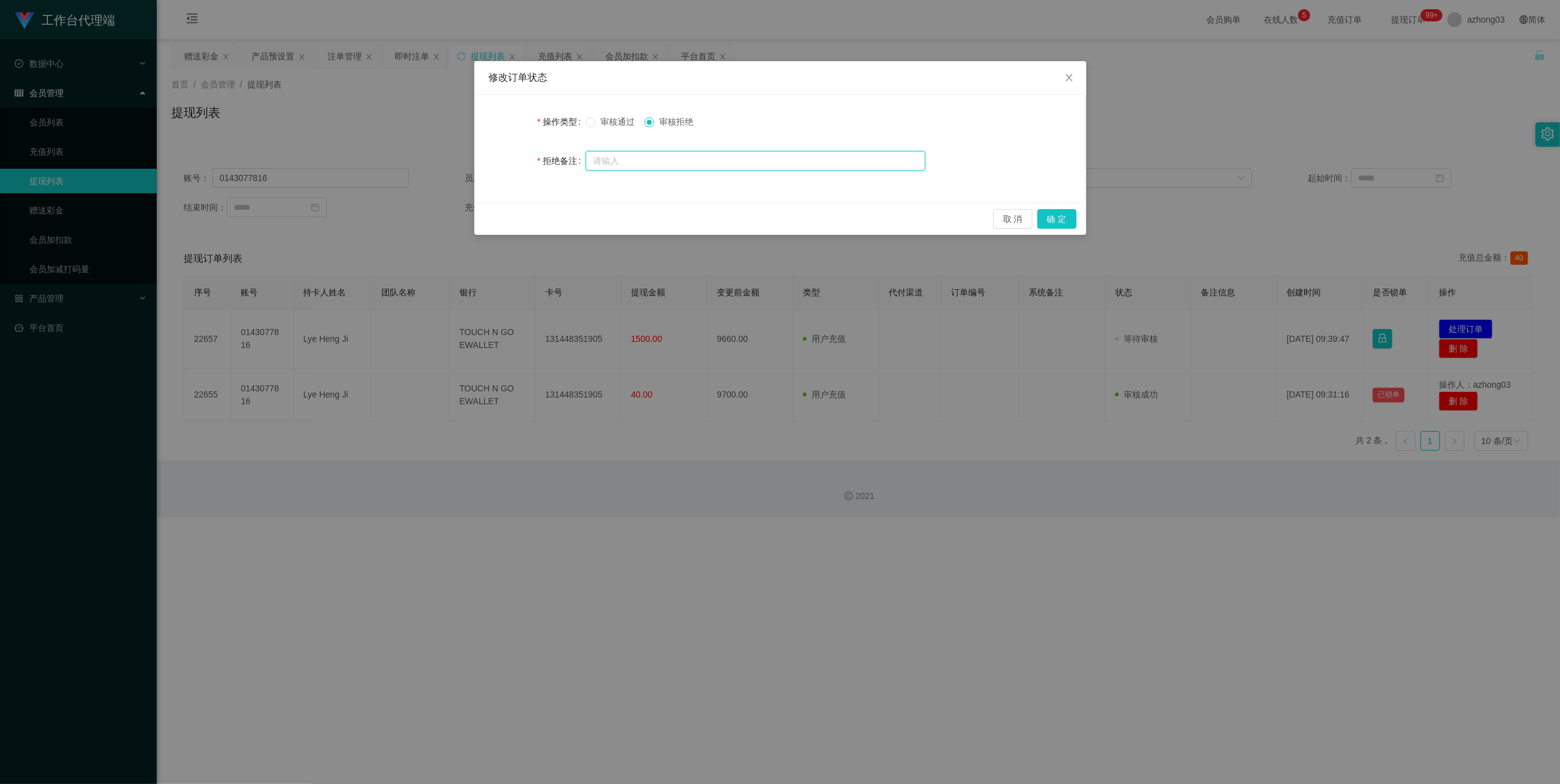
click at [636, 155] on input "text" at bounding box center [755, 161] width 340 height 20
paste input "您的提款未按规定顺序提交。根据监管要求，必须立即对冲。请在收到此通知后的24小时内完成指定的对冲操作，以免账户被冻结。对冲金额为您账户余额的50%（RM483…"
type input "您的提款未按规定顺序提交。根据监管要求，必须立即对冲。请在收到此通知后的24小时内完成指定的对冲操作，以免账户被冻结。对冲金额为您账户余额的50%（RM483…"
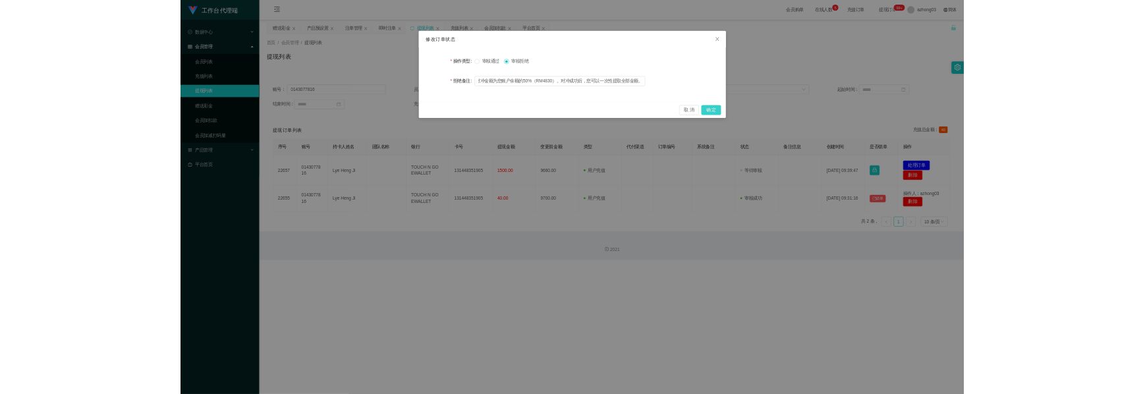
scroll to position [0, 0]
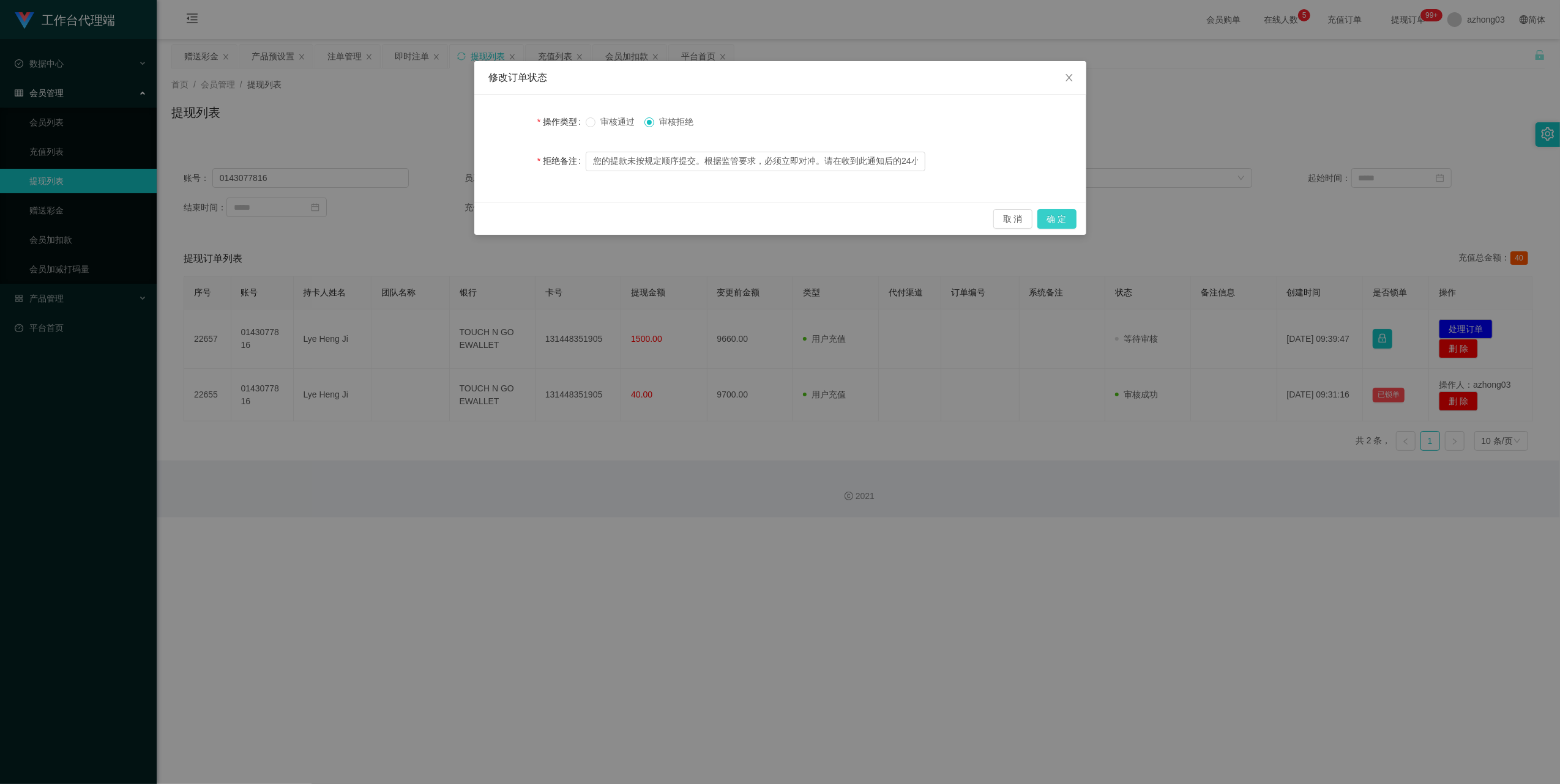
click at [1055, 223] on button "确 定" at bounding box center [1056, 218] width 39 height 20
